Goal: Information Seeking & Learning: Learn about a topic

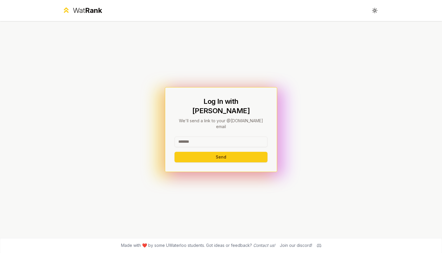
click at [72, 13] on div "Wat Rank" at bounding box center [82, 10] width 40 height 9
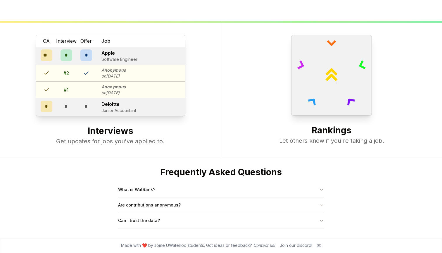
scroll to position [225, 0]
click at [156, 207] on button "Are contributions anonymous?" at bounding box center [221, 204] width 206 height 15
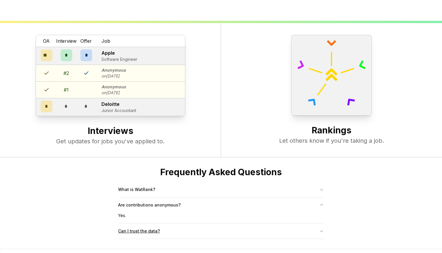
click at [154, 230] on button "Can I trust the data?" at bounding box center [221, 230] width 206 height 15
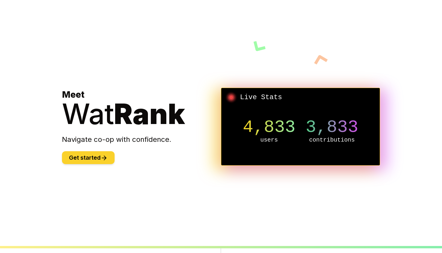
scroll to position [0, 0]
click at [94, 162] on button "Get started" at bounding box center [88, 157] width 53 height 13
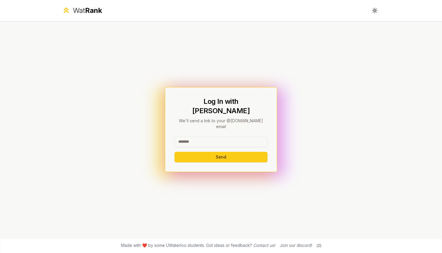
click at [82, 12] on div "Wat Rank" at bounding box center [87, 10] width 29 height 9
